Goal: Task Accomplishment & Management: Use online tool/utility

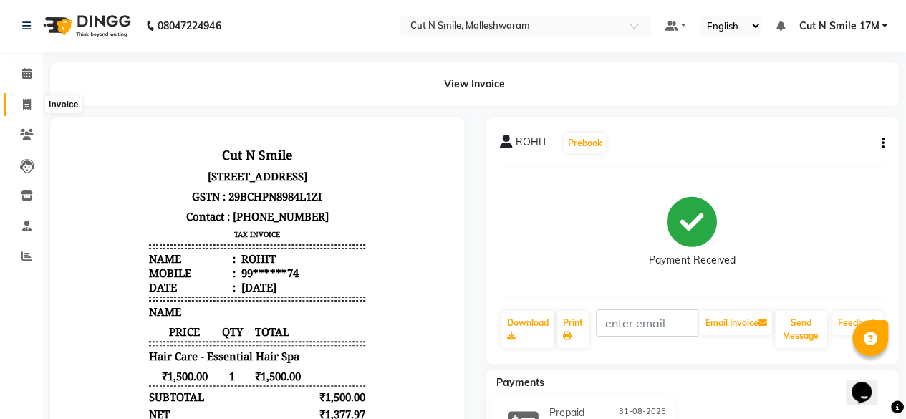
click at [26, 102] on icon at bounding box center [27, 104] width 8 height 11
select select "7223"
select select "service"
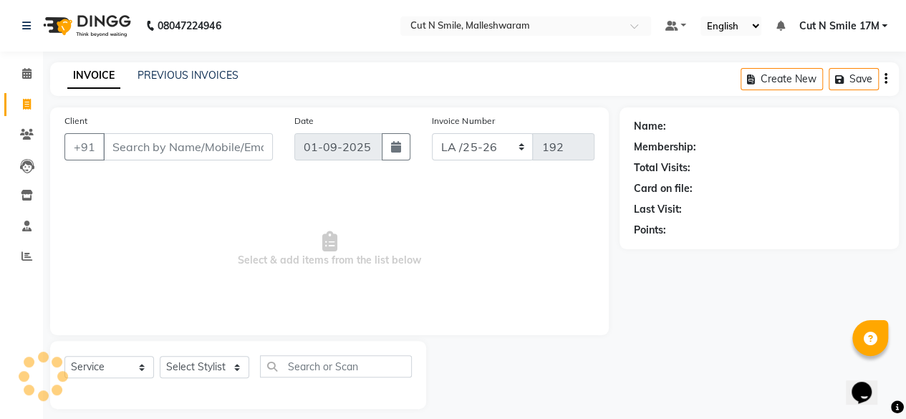
scroll to position [11, 0]
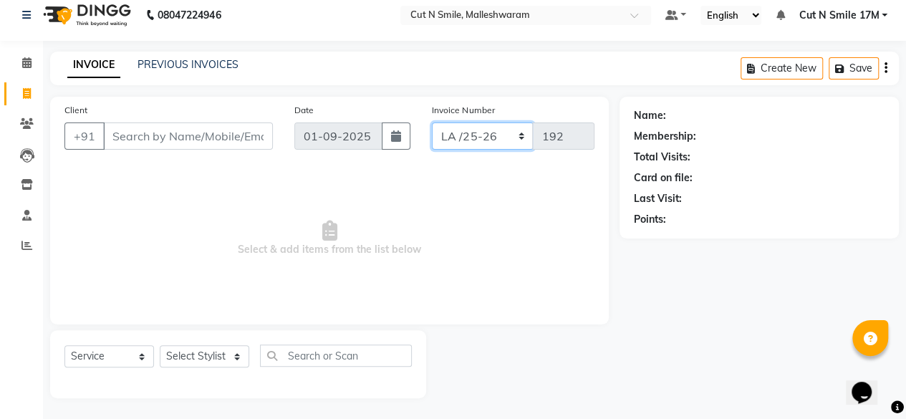
click at [465, 132] on select "NW/25-26 SW/2025-26 NA/2025-26 VN/25-26 LA /25-26" at bounding box center [483, 135] width 102 height 27
select select "7225"
click at [432, 122] on select "NW/25-26 SW/2025-26 NA/2025-26 VN/25-26 LA /25-26" at bounding box center [483, 135] width 102 height 27
type input "1454"
click at [30, 121] on icon at bounding box center [27, 123] width 14 height 11
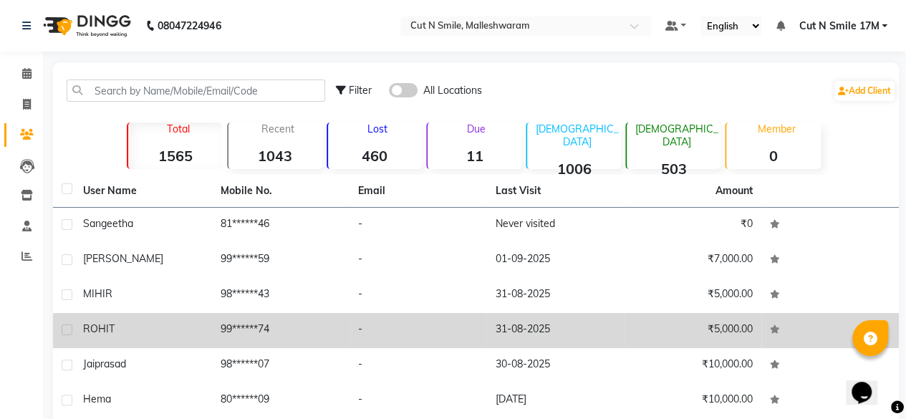
click at [231, 327] on td "99******74" at bounding box center [280, 330] width 137 height 35
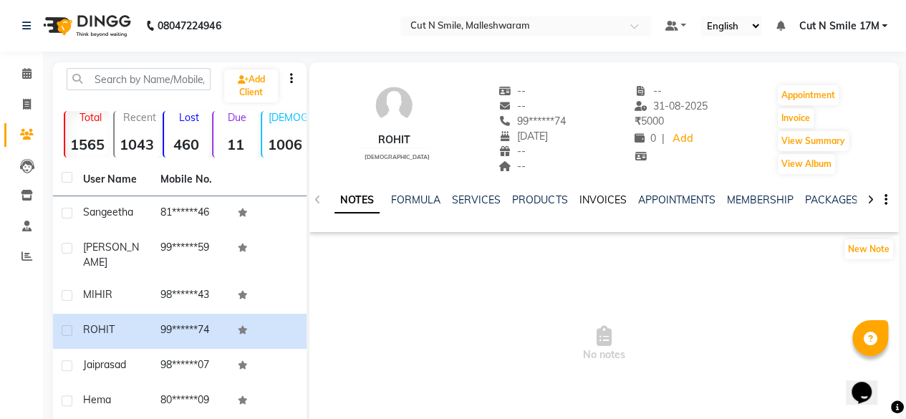
click at [599, 203] on link "INVOICES" at bounding box center [602, 199] width 47 height 13
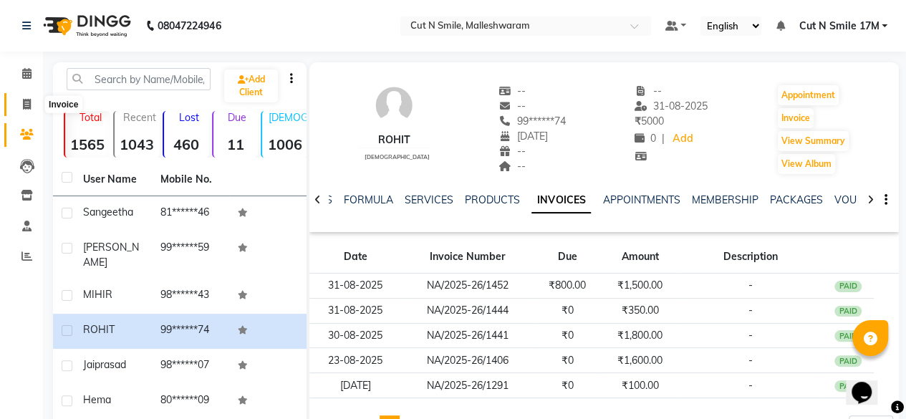
click at [25, 110] on icon at bounding box center [27, 104] width 8 height 11
select select "7223"
select select "service"
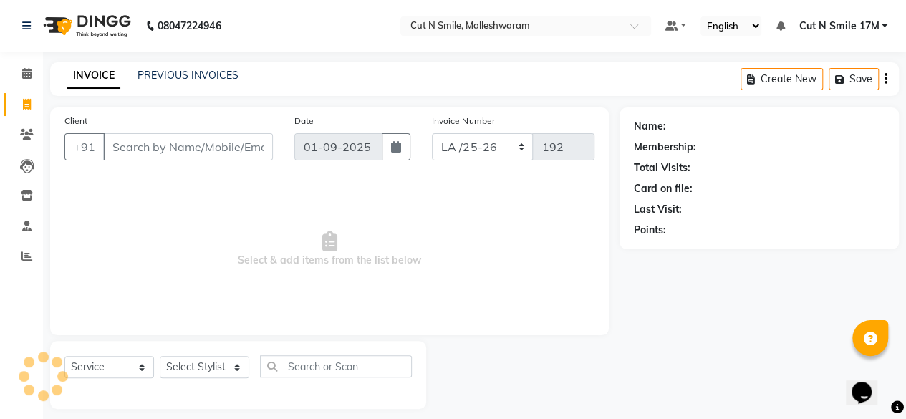
scroll to position [11, 0]
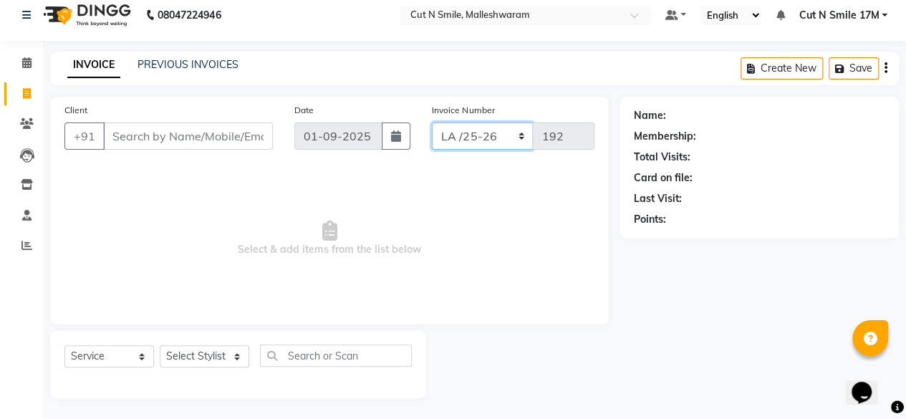
click at [465, 132] on select "NW/25-26 SW/2025-26 NA/2025-26 VN/25-26 LA /25-26" at bounding box center [483, 135] width 102 height 27
select select "7225"
click at [432, 122] on select "NW/25-26 SW/2025-26 NA/2025-26 VN/25-26 LA /25-26" at bounding box center [483, 135] width 102 height 27
type input "1454"
